Goal: Check status

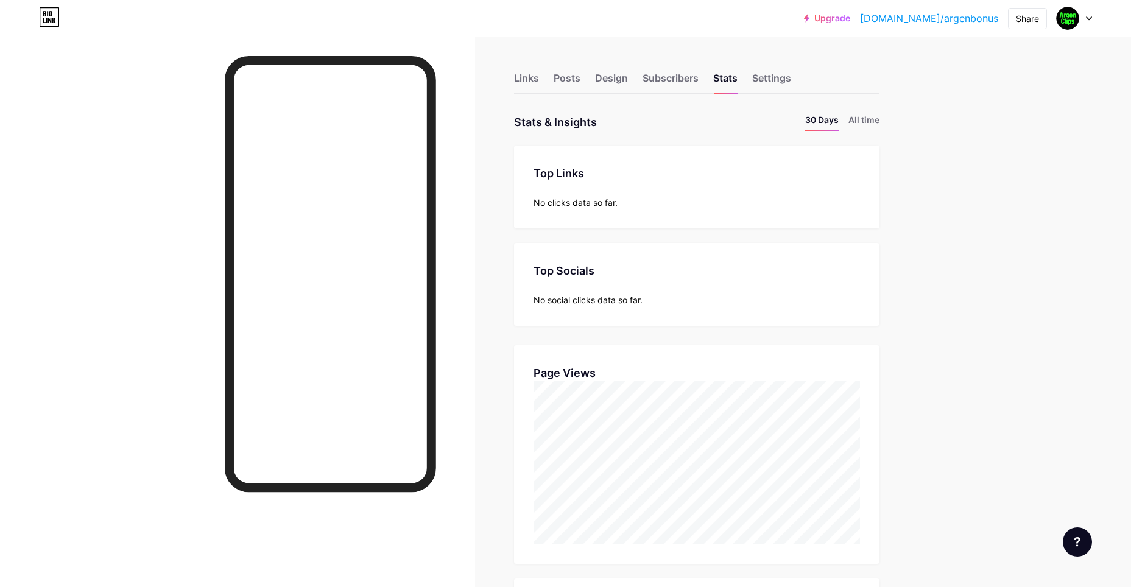
drag, startPoint x: 923, startPoint y: 349, endPoint x: 896, endPoint y: 65, distance: 286.2
drag, startPoint x: 619, startPoint y: 205, endPoint x: 625, endPoint y: 202, distance: 6.6
click at [625, 202] on div "No clicks data so far." at bounding box center [696, 202] width 326 height 13
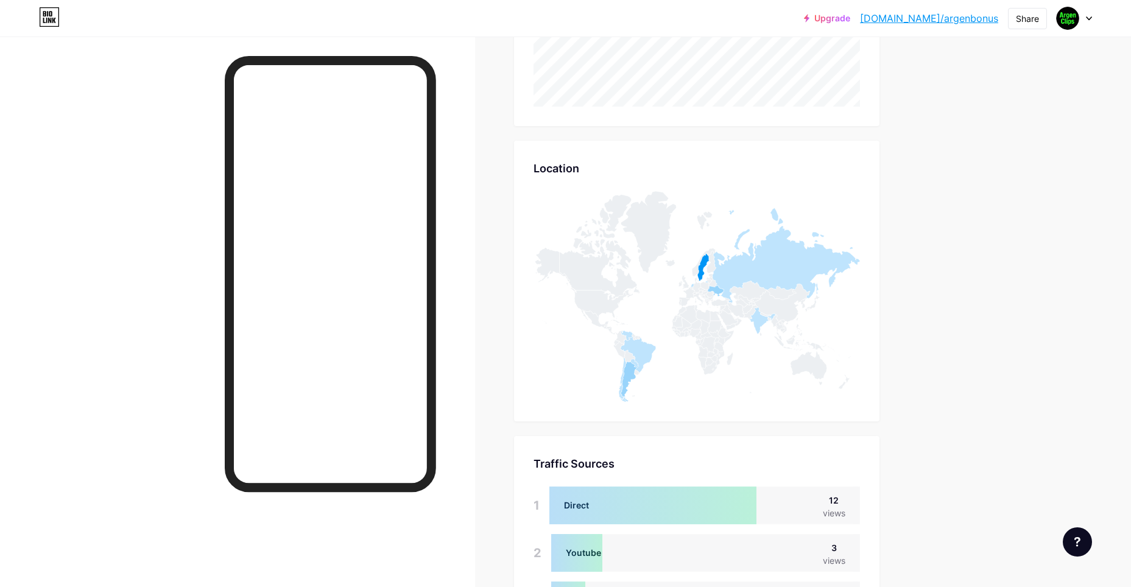
scroll to position [0, 0]
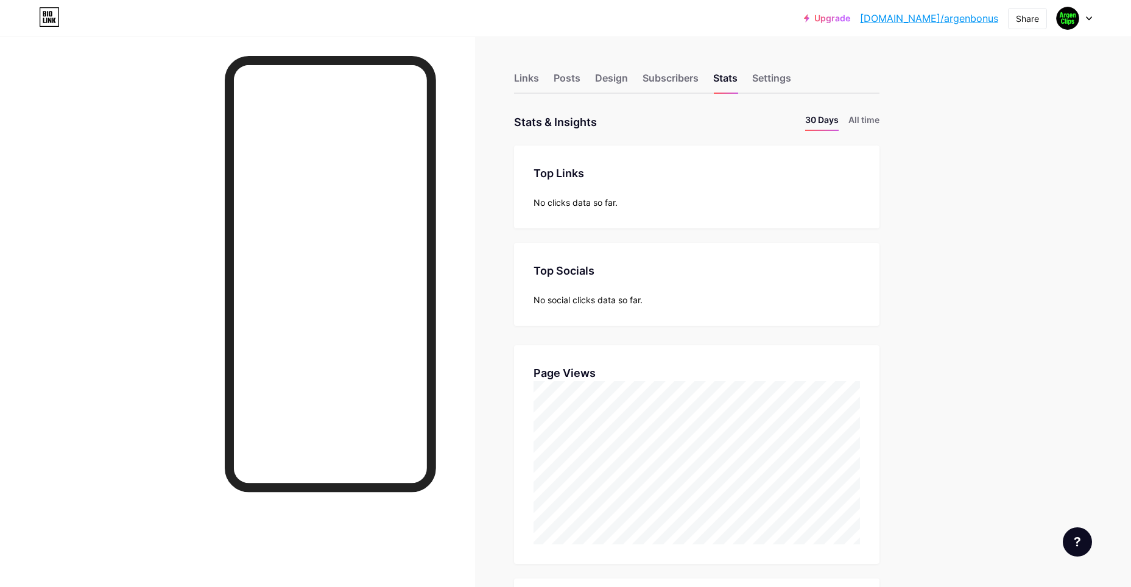
drag, startPoint x: 889, startPoint y: 377, endPoint x: 809, endPoint y: 94, distance: 294.9
